Goal: Information Seeking & Learning: Learn about a topic

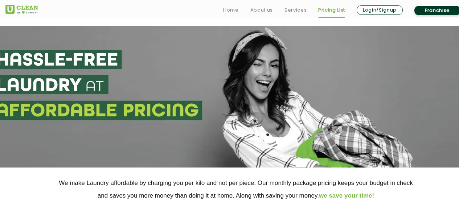
select select "162"
select select "484"
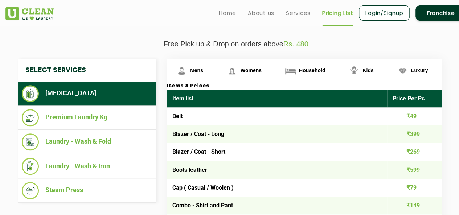
scroll to position [228, 0]
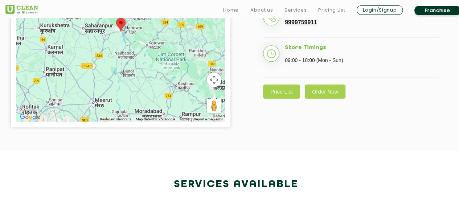
scroll to position [302, 0]
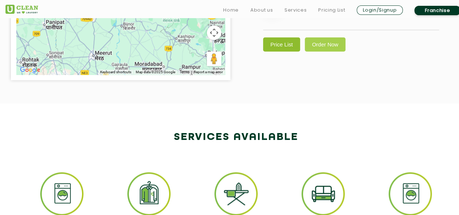
click at [294, 37] on link "Price List" at bounding box center [281, 44] width 37 height 14
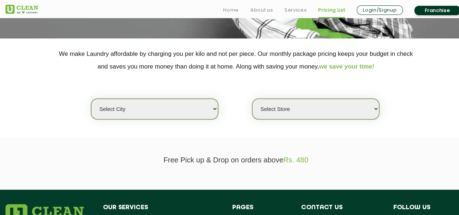
scroll to position [146, 0]
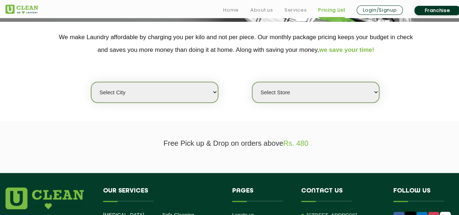
click at [195, 93] on select "Select city [GEOGRAPHIC_DATA] [GEOGRAPHIC_DATA] [GEOGRAPHIC_DATA] [GEOGRAPHIC_D…" at bounding box center [154, 92] width 127 height 21
select select "162"
click at [91, 82] on select "Select city [GEOGRAPHIC_DATA] [GEOGRAPHIC_DATA] [GEOGRAPHIC_DATA] [GEOGRAPHIC_D…" at bounding box center [154, 92] width 127 height 21
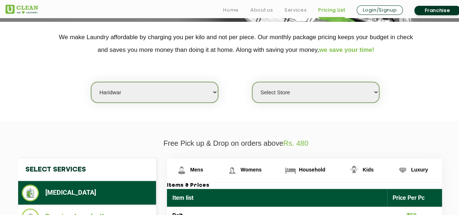
click at [274, 94] on select "Select Store UClean Haridwar [GEOGRAPHIC_DATA] [GEOGRAPHIC_DATA]" at bounding box center [315, 92] width 127 height 21
select select "612"
click at [252, 82] on select "Select Store UClean Haridwar [GEOGRAPHIC_DATA] [GEOGRAPHIC_DATA]" at bounding box center [315, 92] width 127 height 21
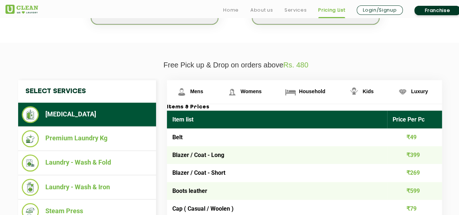
scroll to position [253, 0]
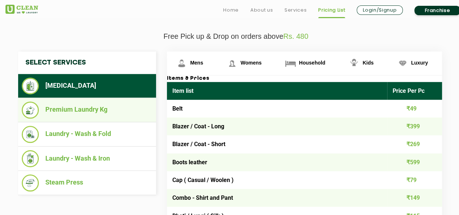
click at [108, 112] on li "Premium Laundry Kg" at bounding box center [87, 110] width 131 height 17
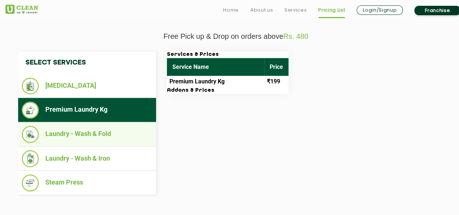
click at [101, 130] on li "Laundry - Wash & Fold" at bounding box center [87, 134] width 131 height 17
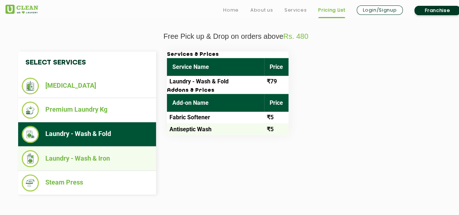
click at [100, 153] on li "Laundry - Wash & Iron" at bounding box center [87, 158] width 131 height 17
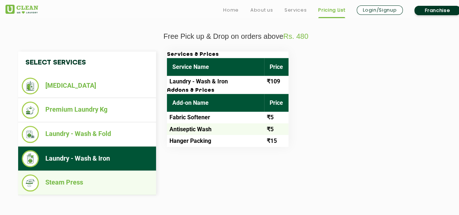
click at [92, 182] on li "Steam Press" at bounding box center [87, 182] width 131 height 17
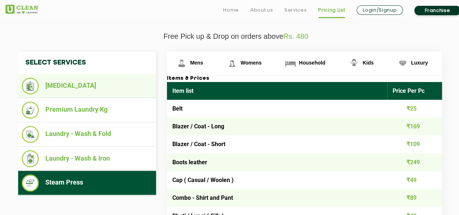
click at [102, 89] on li "[MEDICAL_DATA]" at bounding box center [87, 86] width 131 height 17
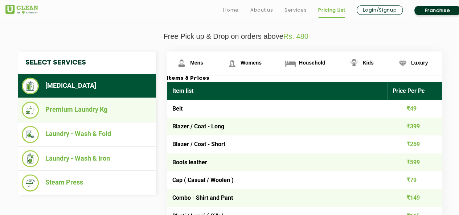
click at [101, 105] on li "Premium Laundry Kg" at bounding box center [87, 110] width 131 height 17
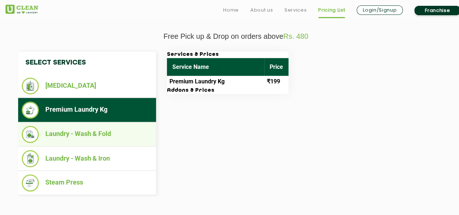
click at [99, 132] on li "Laundry - Wash & Fold" at bounding box center [87, 134] width 131 height 17
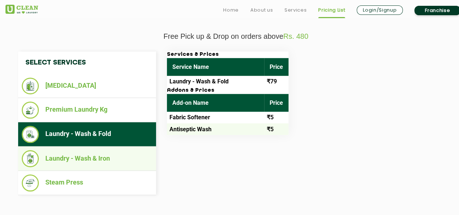
click at [98, 156] on li "Laundry - Wash & Iron" at bounding box center [87, 158] width 131 height 17
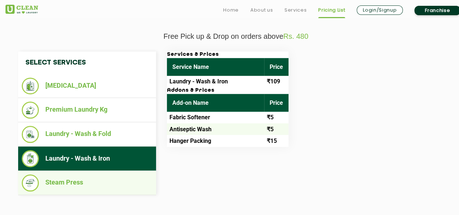
click at [92, 191] on ul "Steam Press" at bounding box center [87, 183] width 138 height 24
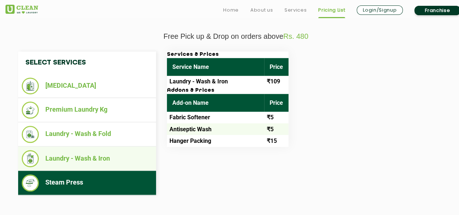
click at [104, 161] on li "Laundry - Wash & Iron" at bounding box center [87, 158] width 131 height 17
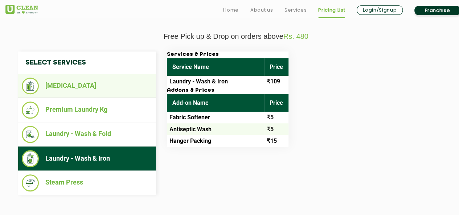
click at [127, 84] on li "[MEDICAL_DATA]" at bounding box center [87, 86] width 131 height 17
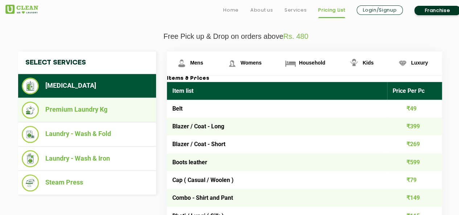
click at [117, 109] on li "Premium Laundry Kg" at bounding box center [87, 110] width 131 height 17
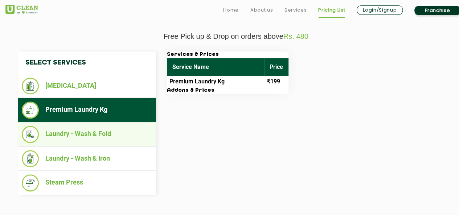
click at [111, 133] on li "Laundry - Wash & Fold" at bounding box center [87, 134] width 131 height 17
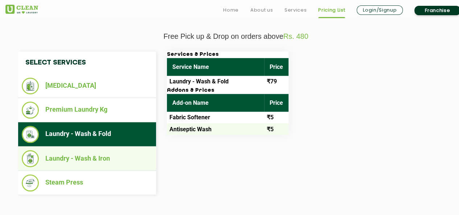
click at [103, 156] on li "Laundry - Wash & Iron" at bounding box center [87, 158] width 131 height 17
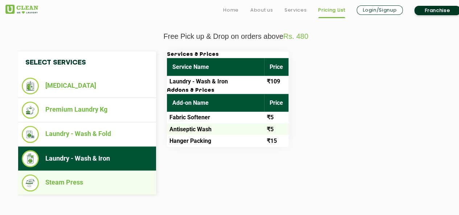
click at [95, 179] on li "Steam Press" at bounding box center [87, 182] width 131 height 17
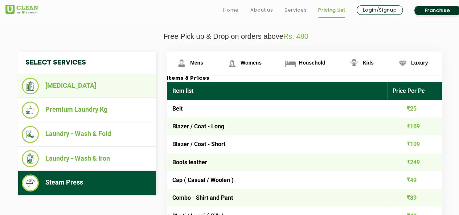
click at [131, 86] on li "[MEDICAL_DATA]" at bounding box center [87, 86] width 131 height 17
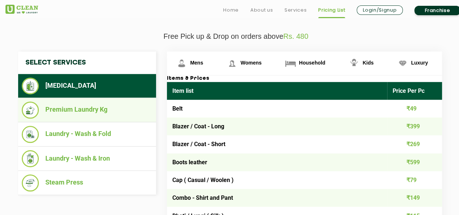
click at [122, 108] on li "Premium Laundry Kg" at bounding box center [87, 110] width 131 height 17
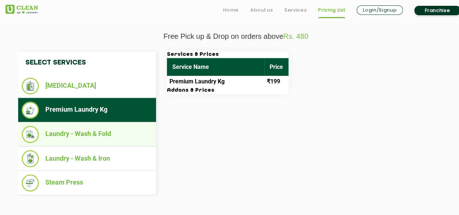
click at [120, 134] on li "Laundry - Wash & Fold" at bounding box center [87, 134] width 131 height 17
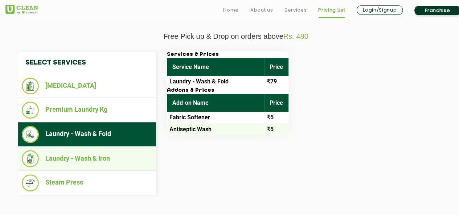
click at [113, 157] on li "Laundry - Wash & Iron" at bounding box center [87, 158] width 131 height 17
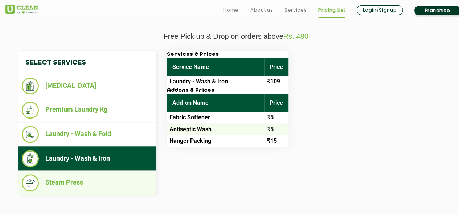
click at [104, 176] on li "Steam Press" at bounding box center [87, 182] width 131 height 17
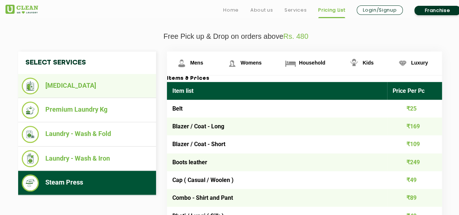
click at [109, 79] on li "[MEDICAL_DATA]" at bounding box center [87, 86] width 131 height 17
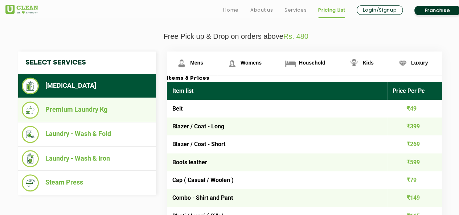
click at [107, 105] on li "Premium Laundry Kg" at bounding box center [87, 110] width 131 height 17
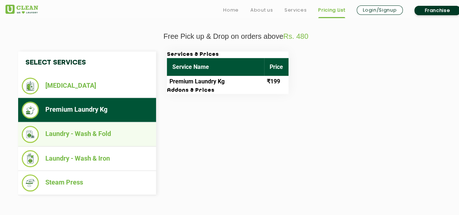
click at [104, 134] on li "Laundry - Wash & Fold" at bounding box center [87, 134] width 131 height 17
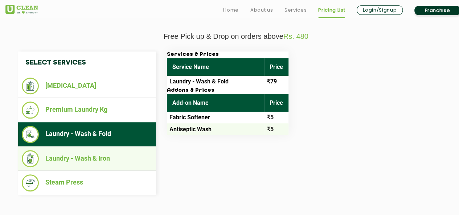
click at [100, 161] on li "Laundry - Wash & Iron" at bounding box center [87, 158] width 131 height 17
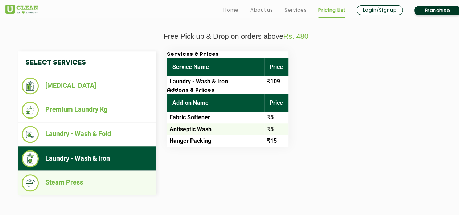
click at [95, 178] on li "Steam Press" at bounding box center [87, 182] width 131 height 17
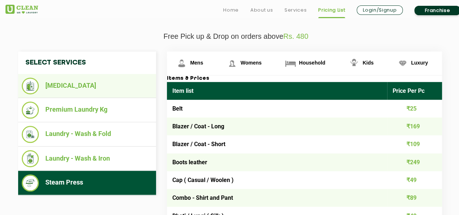
click at [107, 91] on li "[MEDICAL_DATA]" at bounding box center [87, 86] width 131 height 17
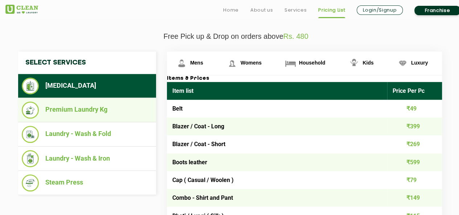
click at [104, 111] on li "Premium Laundry Kg" at bounding box center [87, 110] width 131 height 17
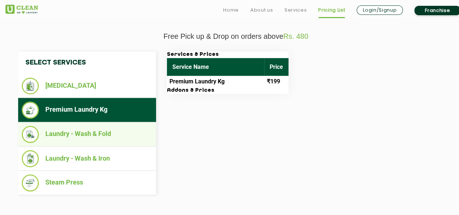
click at [100, 129] on li "Laundry - Wash & Fold" at bounding box center [87, 134] width 131 height 17
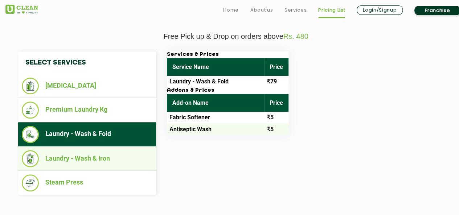
click at [96, 156] on li "Laundry - Wash & Iron" at bounding box center [87, 158] width 131 height 17
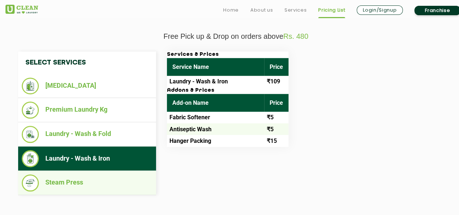
click at [90, 177] on li "Steam Press" at bounding box center [87, 182] width 131 height 17
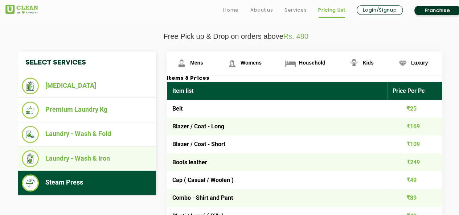
click at [104, 158] on li "Laundry - Wash & Iron" at bounding box center [87, 158] width 131 height 17
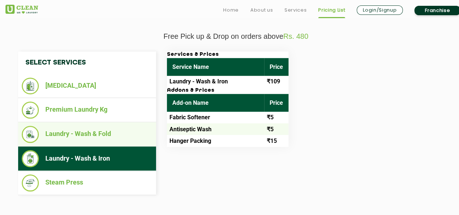
click at [116, 138] on li "Laundry - Wash & Fold" at bounding box center [87, 134] width 131 height 17
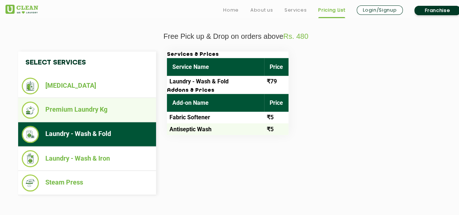
click at [126, 114] on li "Premium Laundry Kg" at bounding box center [87, 110] width 131 height 17
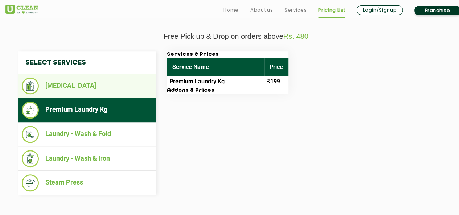
click at [132, 88] on li "[MEDICAL_DATA]" at bounding box center [87, 86] width 131 height 17
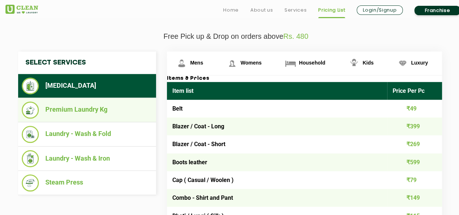
click at [125, 110] on li "Premium Laundry Kg" at bounding box center [87, 110] width 131 height 17
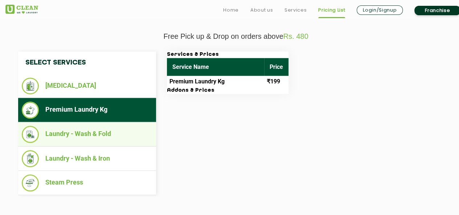
click at [122, 130] on li "Laundry - Wash & Fold" at bounding box center [87, 134] width 131 height 17
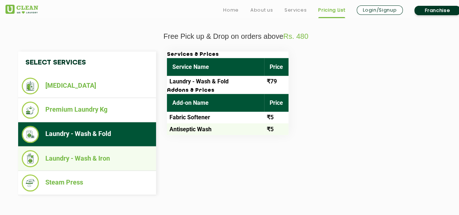
click at [113, 157] on li "Laundry - Wash & Iron" at bounding box center [87, 158] width 131 height 17
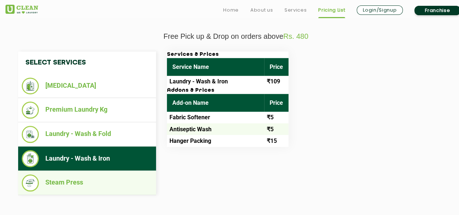
click at [107, 175] on li "Steam Press" at bounding box center [87, 182] width 131 height 17
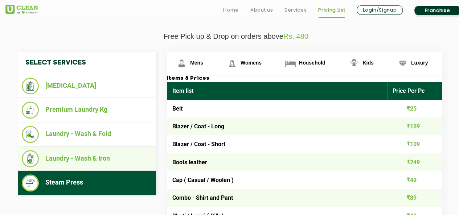
click at [117, 159] on li "Laundry - Wash & Iron" at bounding box center [87, 158] width 131 height 17
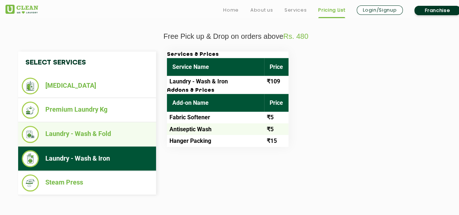
click at [127, 138] on li "Laundry - Wash & Fold" at bounding box center [87, 134] width 131 height 17
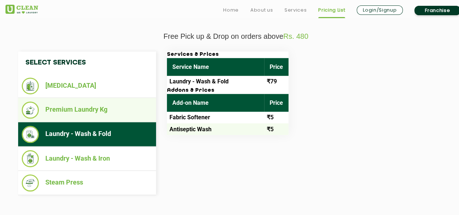
click at [132, 109] on li "Premium Laundry Kg" at bounding box center [87, 110] width 131 height 17
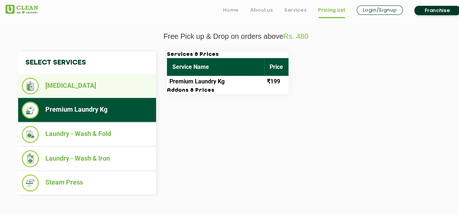
click at [137, 83] on li "[MEDICAL_DATA]" at bounding box center [87, 86] width 131 height 17
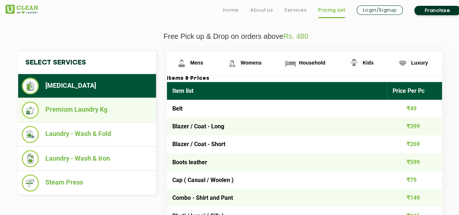
click at [127, 106] on li "Premium Laundry Kg" at bounding box center [87, 110] width 131 height 17
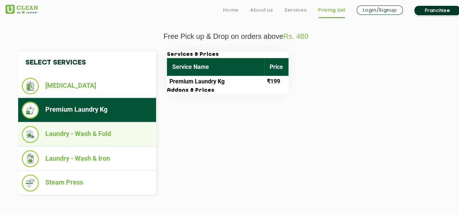
click at [117, 137] on li "Laundry - Wash & Fold" at bounding box center [87, 134] width 131 height 17
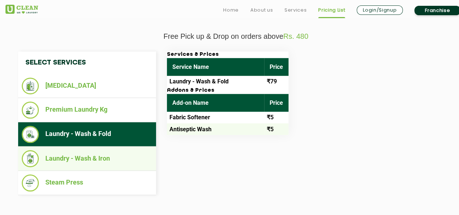
click at [112, 157] on li "Laundry - Wash & Iron" at bounding box center [87, 158] width 131 height 17
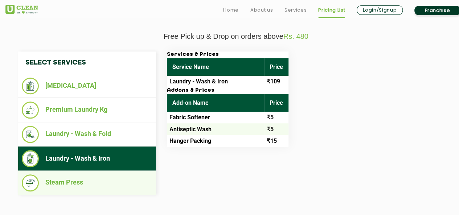
click at [101, 179] on li "Steam Press" at bounding box center [87, 182] width 131 height 17
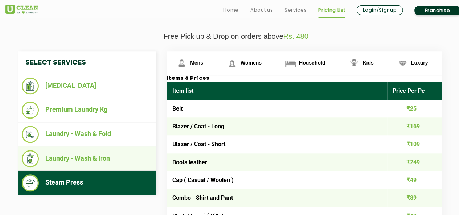
click at [113, 153] on li "Laundry - Wash & Iron" at bounding box center [87, 158] width 131 height 17
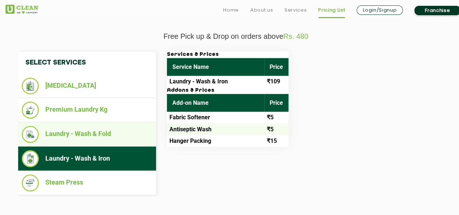
click at [123, 134] on li "Laundry - Wash & Fold" at bounding box center [87, 134] width 131 height 17
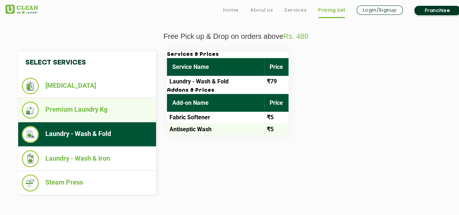
click at [126, 116] on li "Premium Laundry Kg" at bounding box center [87, 110] width 131 height 17
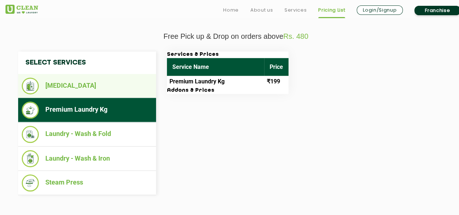
click at [131, 92] on li "[MEDICAL_DATA]" at bounding box center [87, 86] width 131 height 17
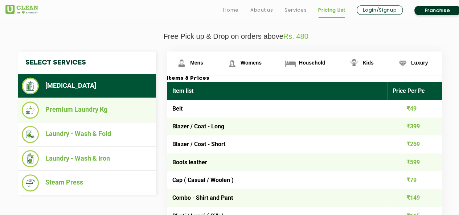
click at [128, 105] on li "Premium Laundry Kg" at bounding box center [87, 110] width 131 height 17
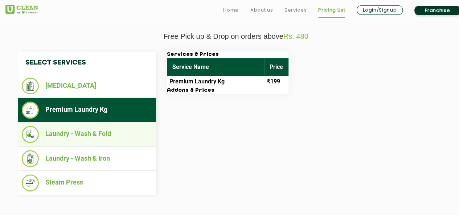
click at [119, 136] on li "Laundry - Wash & Fold" at bounding box center [87, 134] width 131 height 17
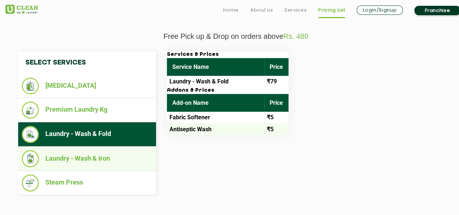
click at [114, 153] on li "Laundry - Wash & Iron" at bounding box center [87, 158] width 131 height 17
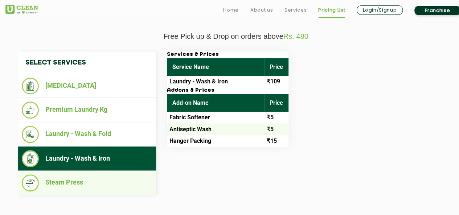
click at [96, 186] on li "Steam Press" at bounding box center [87, 182] width 131 height 17
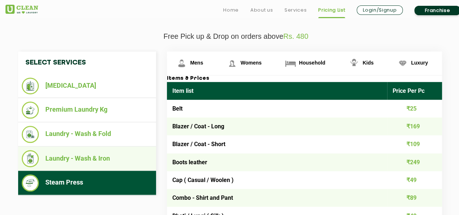
click at [112, 156] on li "Laundry - Wash & Iron" at bounding box center [87, 158] width 131 height 17
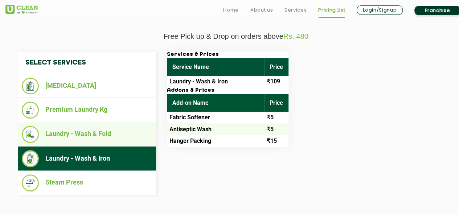
click at [129, 137] on li "Laundry - Wash & Fold" at bounding box center [87, 134] width 131 height 17
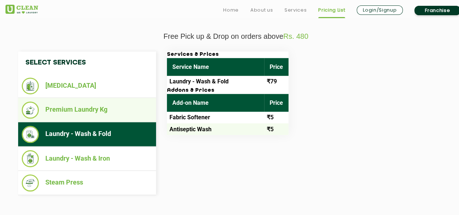
click at [125, 109] on li "Premium Laundry Kg" at bounding box center [87, 110] width 131 height 17
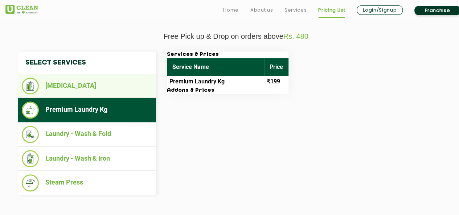
click at [128, 88] on li "[MEDICAL_DATA]" at bounding box center [87, 86] width 131 height 17
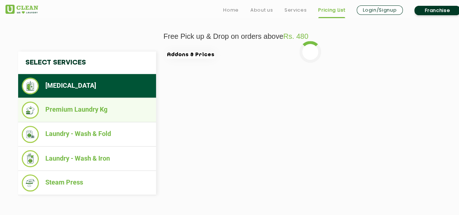
click at [122, 105] on li "Premium Laundry Kg" at bounding box center [87, 110] width 131 height 17
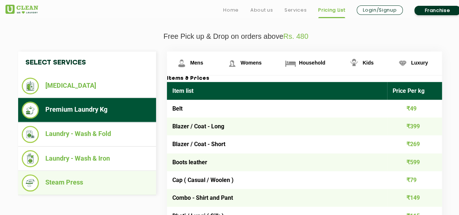
click at [96, 177] on li "Steam Press" at bounding box center [87, 182] width 131 height 17
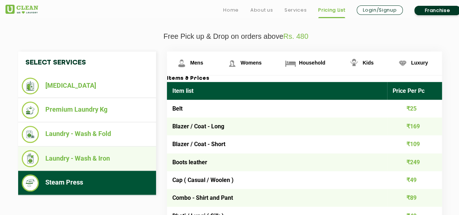
click at [105, 161] on li "Laundry - Wash & Iron" at bounding box center [87, 158] width 131 height 17
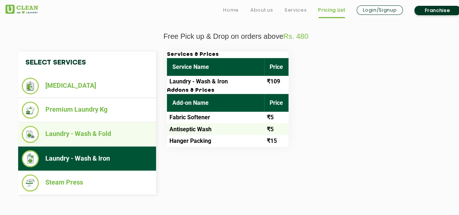
click at [118, 138] on li "Laundry - Wash & Fold" at bounding box center [87, 134] width 131 height 17
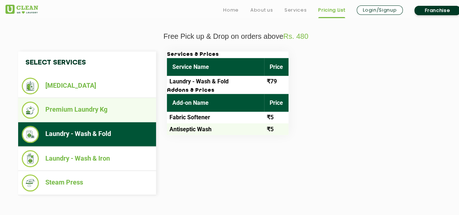
click at [128, 112] on li "Premium Laundry Kg" at bounding box center [87, 110] width 131 height 17
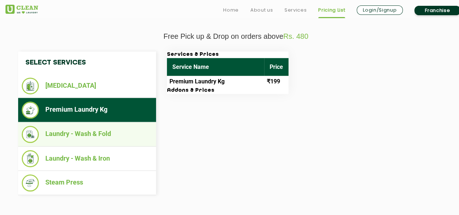
click at [124, 139] on li "Laundry - Wash & Fold" at bounding box center [87, 134] width 131 height 17
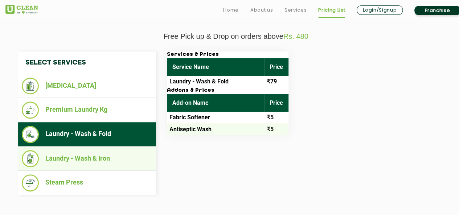
click at [117, 159] on li "Laundry - Wash & Iron" at bounding box center [87, 158] width 131 height 17
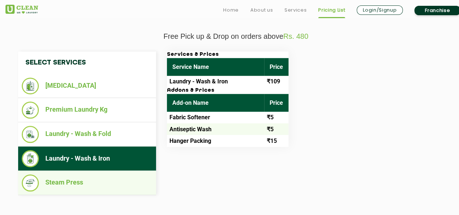
click at [109, 177] on li "Steam Press" at bounding box center [87, 182] width 131 height 17
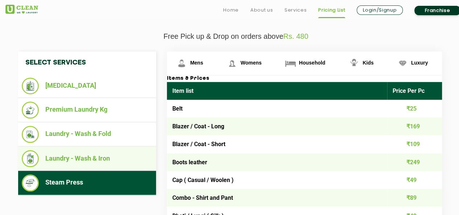
click at [119, 152] on li "Laundry - Wash & Iron" at bounding box center [87, 158] width 131 height 17
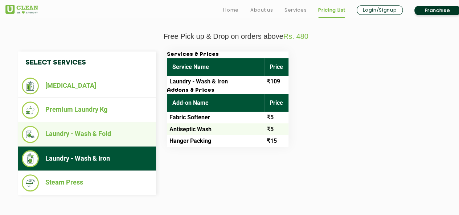
click at [130, 131] on li "Laundry - Wash & Fold" at bounding box center [87, 134] width 131 height 17
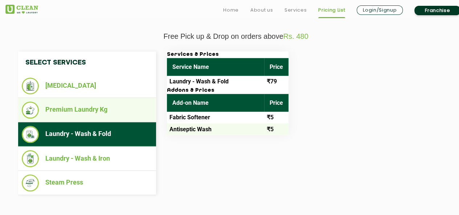
click at [132, 111] on li "Premium Laundry Kg" at bounding box center [87, 110] width 131 height 17
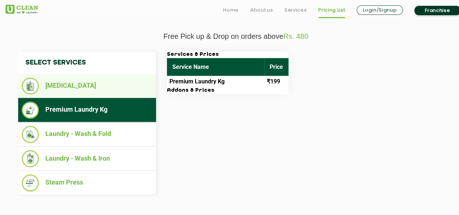
click at [136, 85] on li "[MEDICAL_DATA]" at bounding box center [87, 86] width 131 height 17
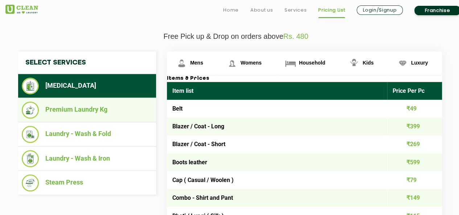
click at [129, 108] on li "Premium Laundry Kg" at bounding box center [87, 110] width 131 height 17
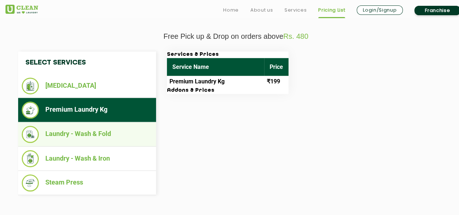
click at [123, 133] on li "Laundry - Wash & Fold" at bounding box center [87, 134] width 131 height 17
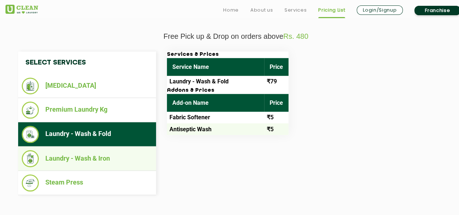
click at [117, 157] on li "Laundry - Wash & Iron" at bounding box center [87, 158] width 131 height 17
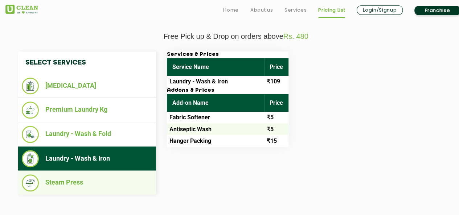
click at [102, 179] on li "Steam Press" at bounding box center [87, 182] width 131 height 17
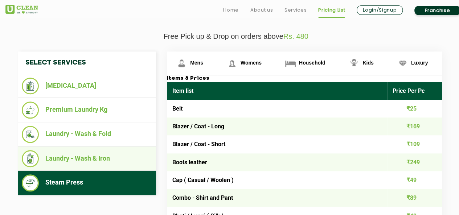
click at [113, 160] on li "Laundry - Wash & Iron" at bounding box center [87, 158] width 131 height 17
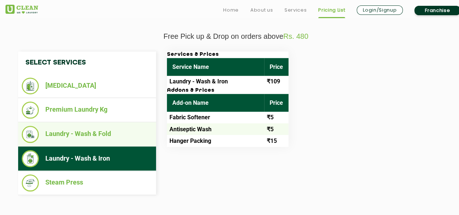
click at [123, 140] on li "Laundry - Wash & Fold" at bounding box center [87, 134] width 131 height 17
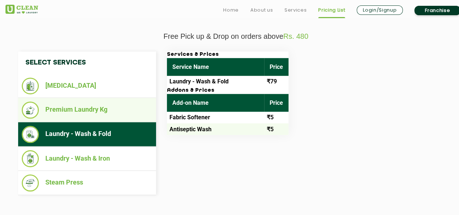
click at [131, 108] on li "Premium Laundry Kg" at bounding box center [87, 110] width 131 height 17
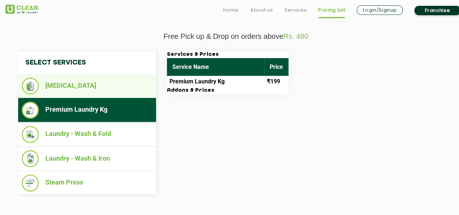
click at [142, 85] on li "[MEDICAL_DATA]" at bounding box center [87, 86] width 131 height 17
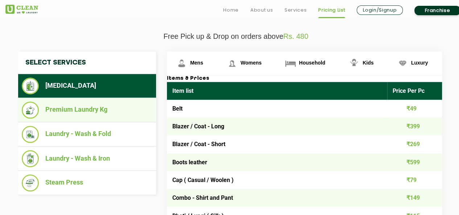
click at [131, 109] on li "Premium Laundry Kg" at bounding box center [87, 110] width 131 height 17
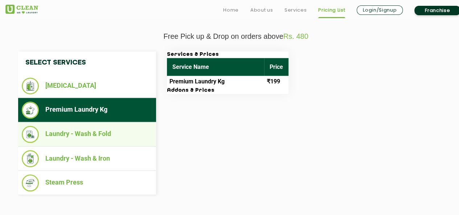
click at [123, 133] on li "Laundry - Wash & Fold" at bounding box center [87, 134] width 131 height 17
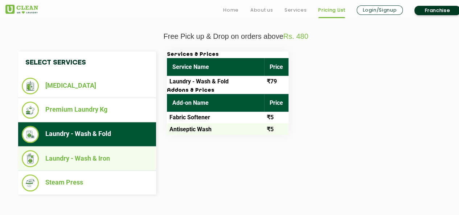
click at [116, 156] on li "Laundry - Wash & Iron" at bounding box center [87, 158] width 131 height 17
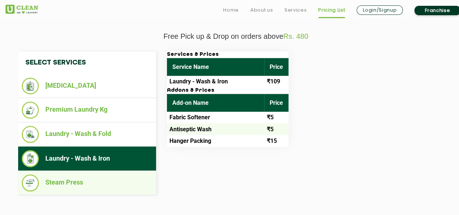
click at [105, 180] on li "Steam Press" at bounding box center [87, 182] width 131 height 17
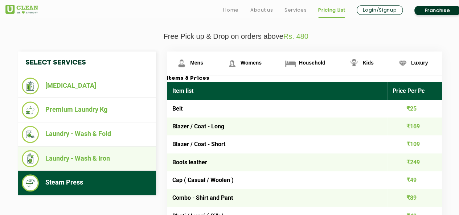
click at [116, 156] on li "Laundry - Wash & Iron" at bounding box center [87, 158] width 131 height 17
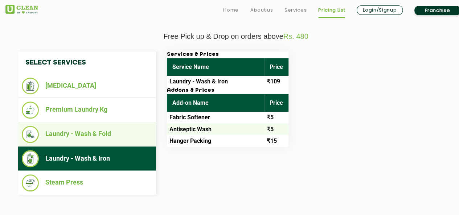
click at [120, 135] on li "Laundry - Wash & Fold" at bounding box center [87, 134] width 131 height 17
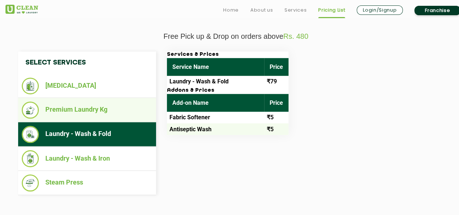
click at [125, 113] on li "Premium Laundry Kg" at bounding box center [87, 110] width 131 height 17
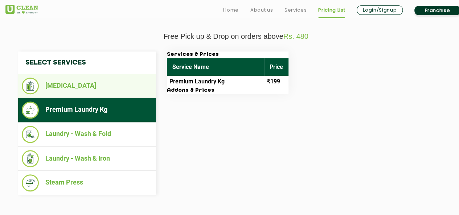
click at [134, 83] on li "[MEDICAL_DATA]" at bounding box center [87, 86] width 131 height 17
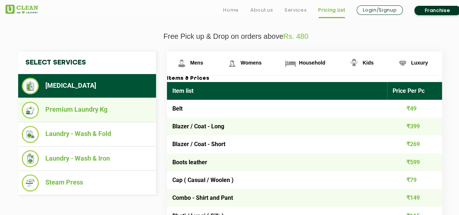
click at [124, 114] on li "Premium Laundry Kg" at bounding box center [87, 110] width 131 height 17
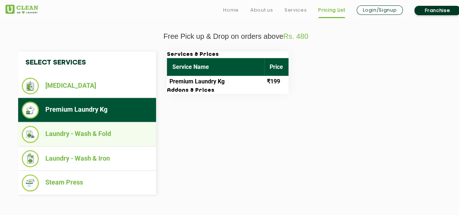
click at [121, 130] on li "Laundry - Wash & Fold" at bounding box center [87, 134] width 131 height 17
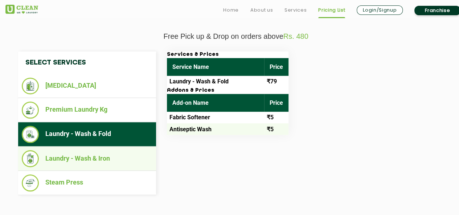
click at [116, 156] on li "Laundry - Wash & Iron" at bounding box center [87, 158] width 131 height 17
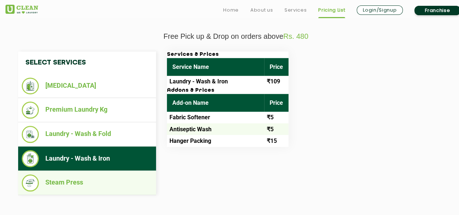
click at [106, 177] on li "Steam Press" at bounding box center [87, 182] width 131 height 17
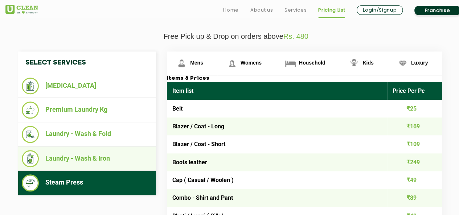
click at [113, 165] on li "Laundry - Wash & Iron" at bounding box center [87, 158] width 131 height 17
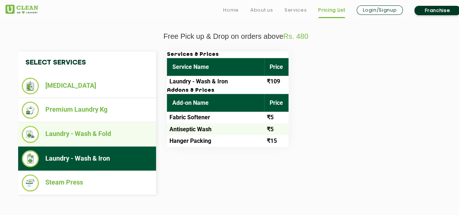
click at [121, 141] on li "Laundry - Wash & Fold" at bounding box center [87, 134] width 131 height 17
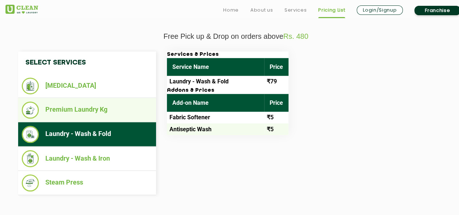
click at [129, 113] on li "Premium Laundry Kg" at bounding box center [87, 110] width 131 height 17
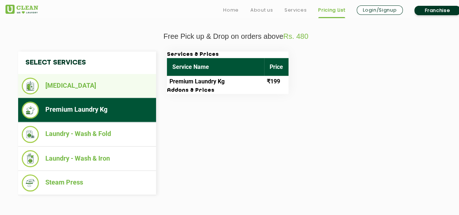
click at [132, 92] on li "[MEDICAL_DATA]" at bounding box center [87, 86] width 131 height 17
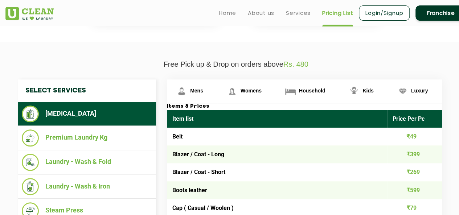
scroll to position [212, 0]
